Goal: Information Seeking & Learning: Check status

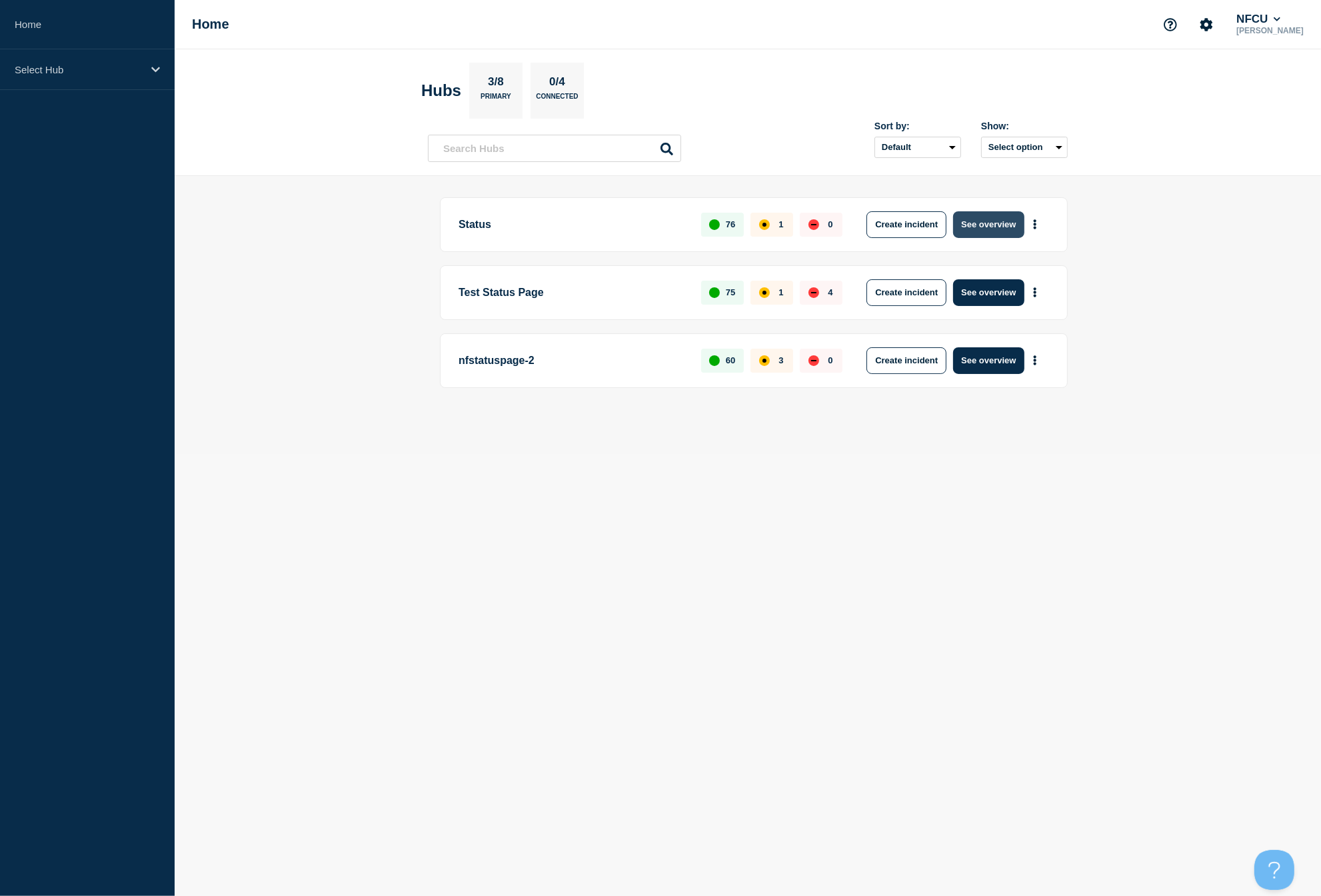
click at [989, 232] on button "See overview" at bounding box center [989, 224] width 71 height 27
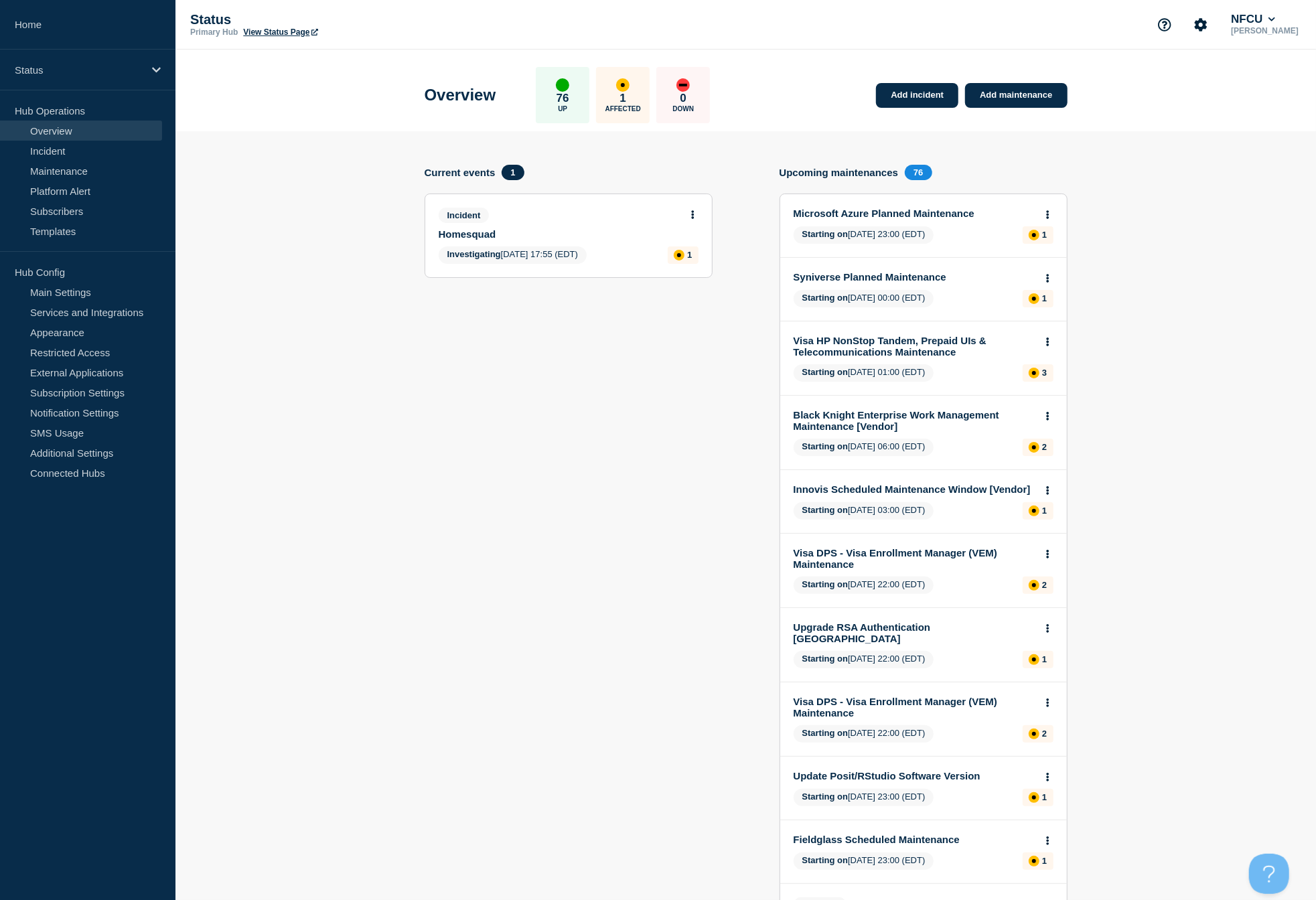
click at [459, 235] on link "Homesquad" at bounding box center [560, 234] width 242 height 12
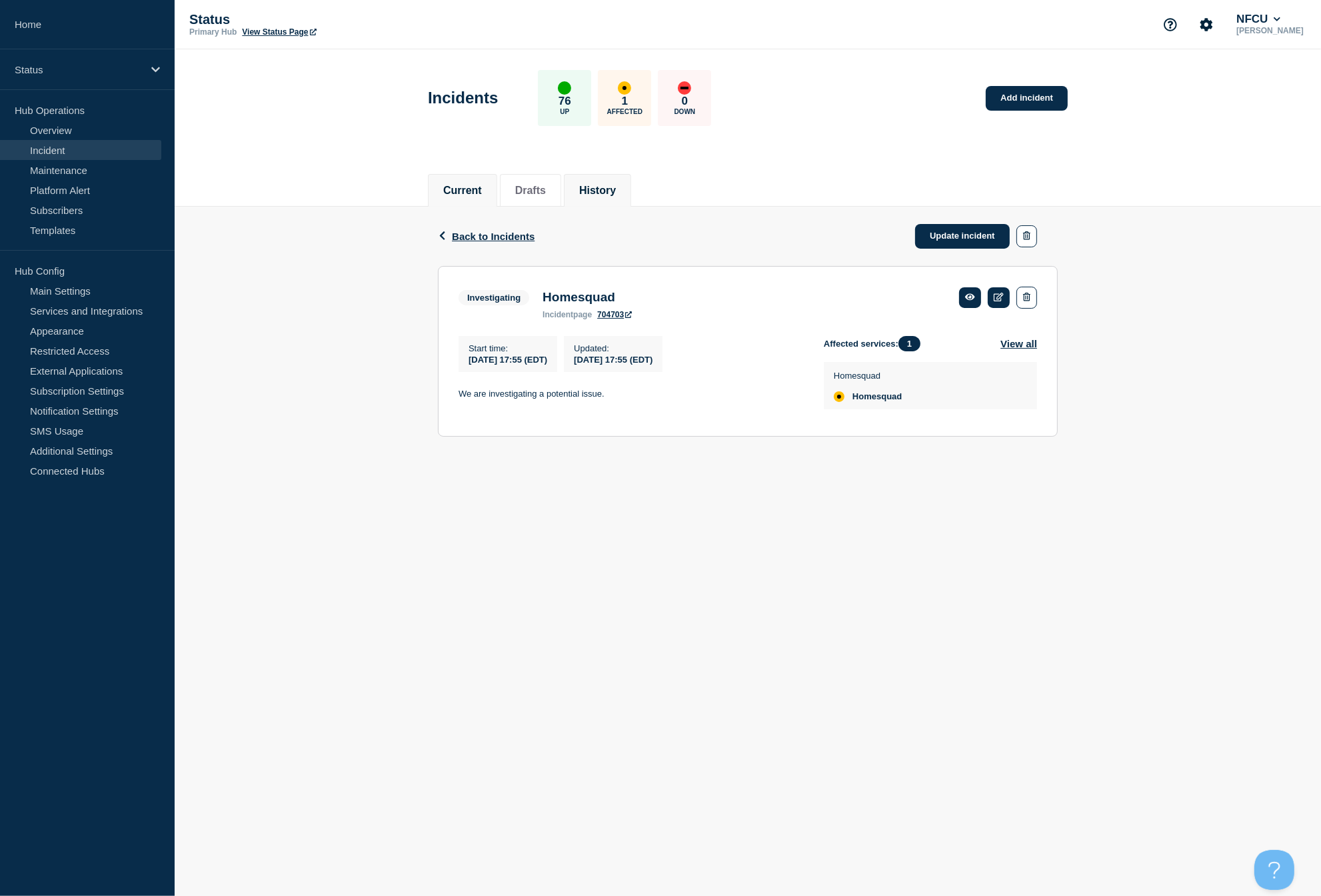
click at [613, 196] on li "History" at bounding box center [597, 190] width 67 height 32
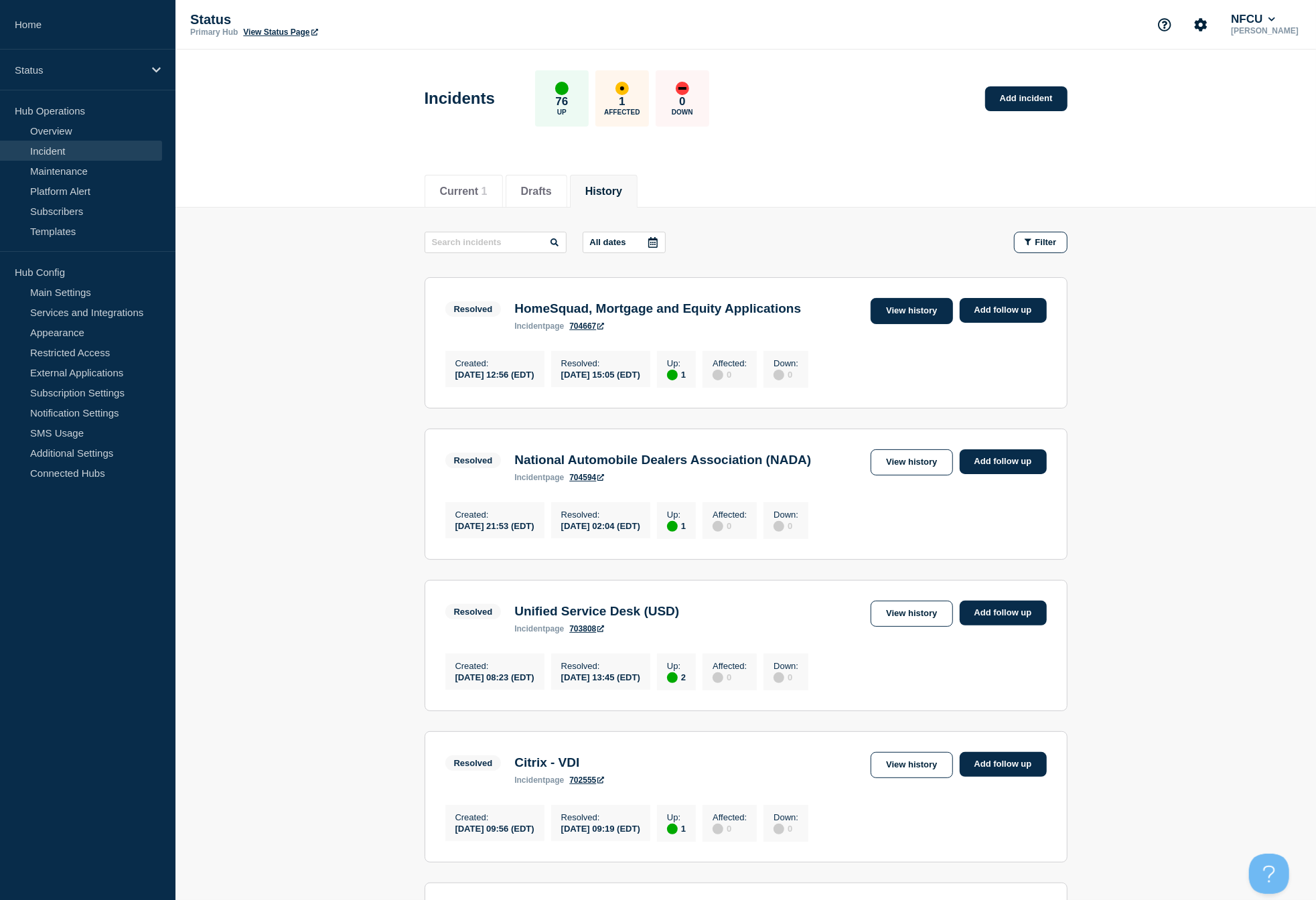
click at [905, 301] on link "View history" at bounding box center [911, 311] width 82 height 26
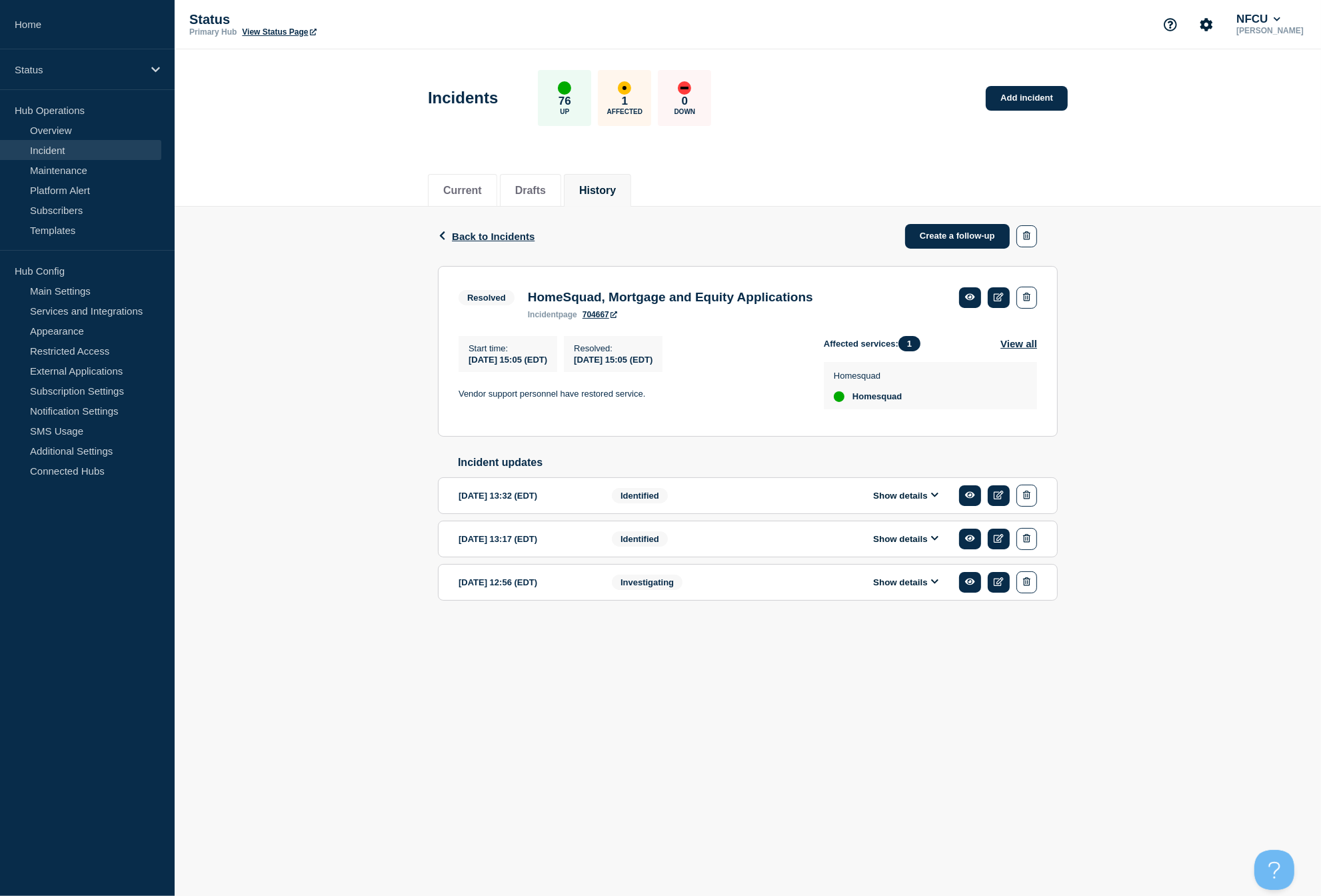
click at [916, 501] on button "Show details" at bounding box center [906, 495] width 73 height 12
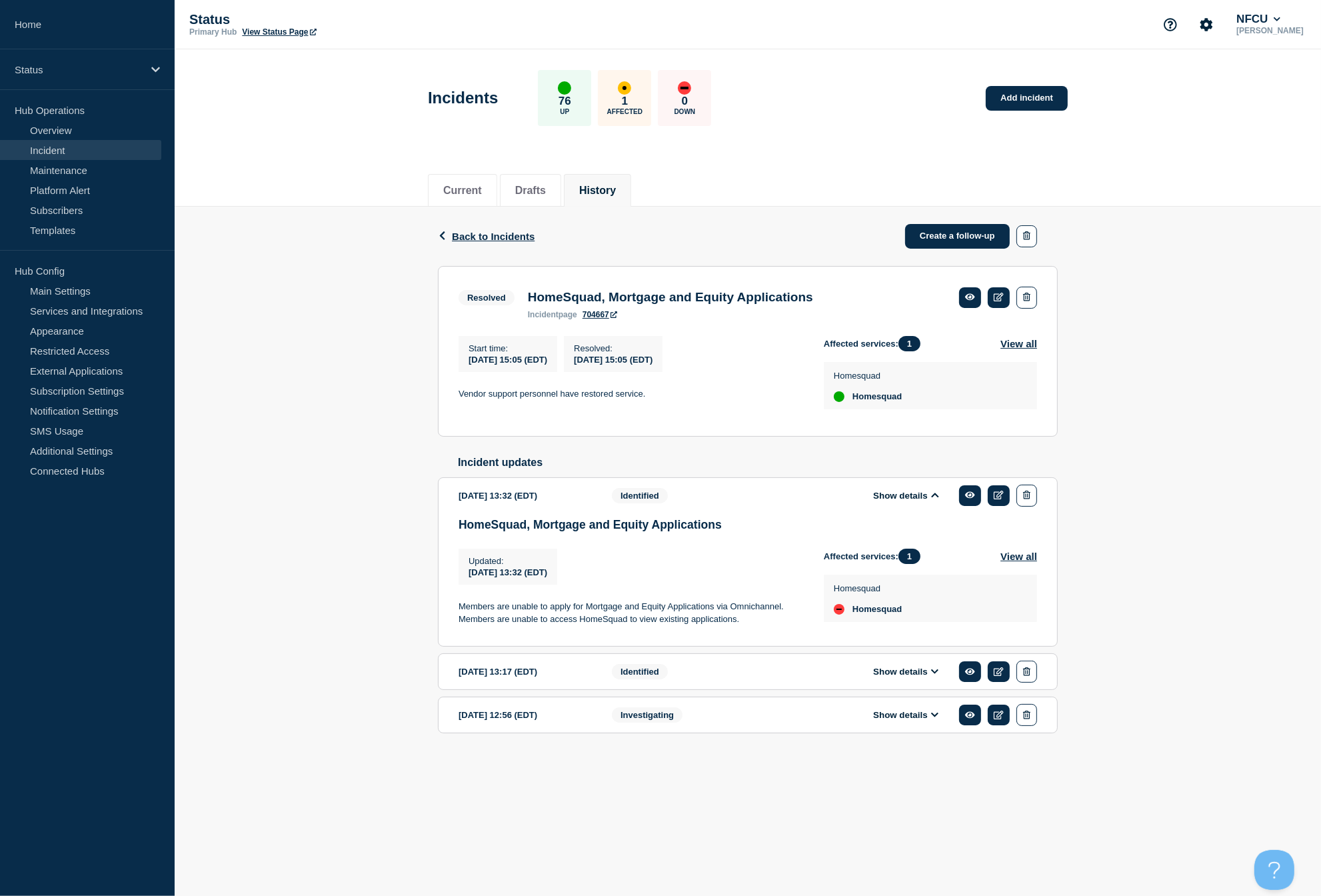
drag, startPoint x: 459, startPoint y: 615, endPoint x: 741, endPoint y: 629, distance: 282.3
click at [741, 625] on p "Members are unable to apply for Mortgage and Equity Applications via Omnichanne…" at bounding box center [630, 612] width 344 height 25
copy p "Members are unable to apply for Mortgage and Equity Applications via Omnichanne…"
